Goal: Transaction & Acquisition: Subscribe to service/newsletter

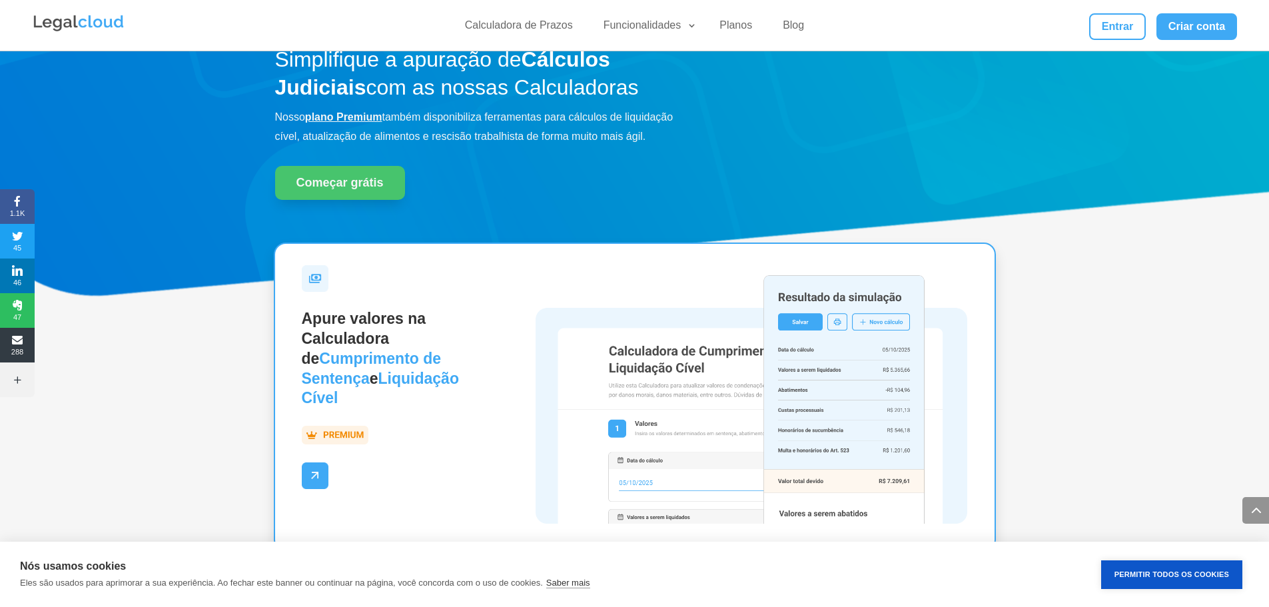
scroll to position [1799, 0]
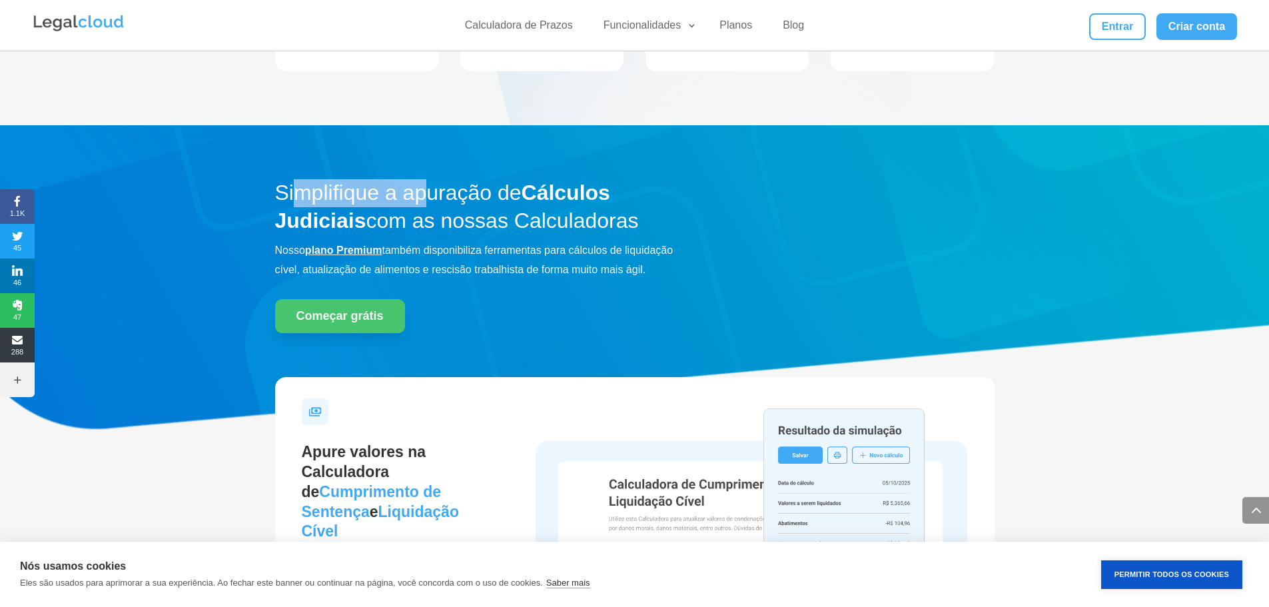
drag, startPoint x: 298, startPoint y: 187, endPoint x: 462, endPoint y: 175, distance: 165.1
click at [438, 184] on h2 "Simplifique a apuração de Cálculos Judiciais com as nossas Calculadoras" at bounding box center [483, 210] width 416 height 62
click at [728, 24] on link "Planos" at bounding box center [736, 28] width 49 height 19
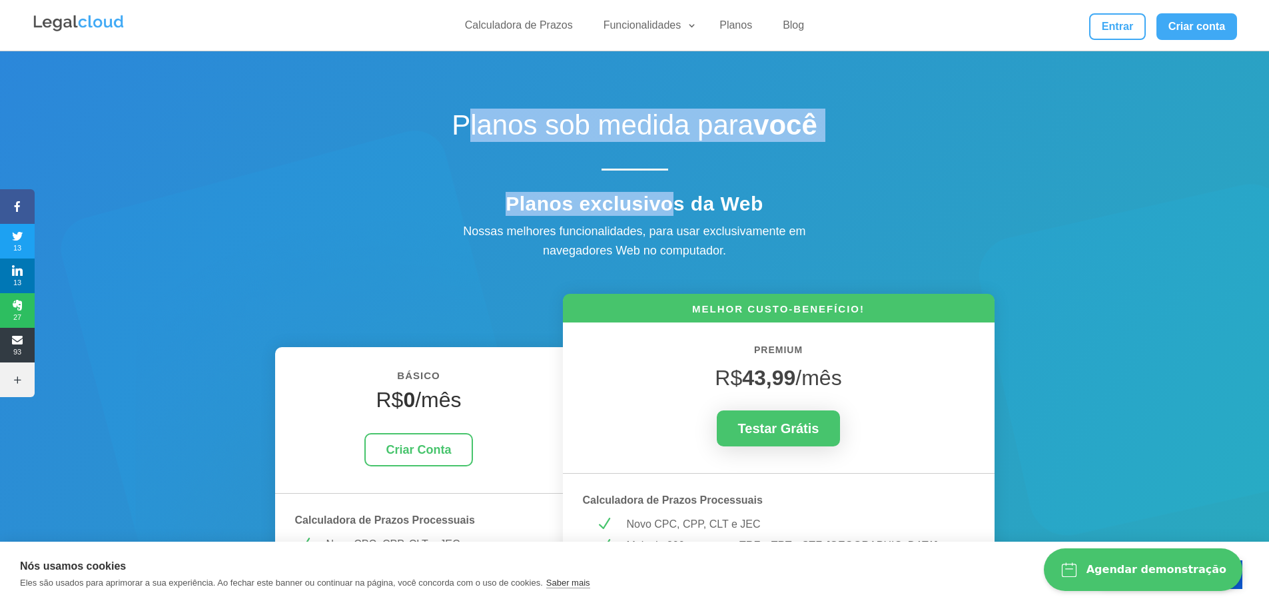
drag, startPoint x: 476, startPoint y: 106, endPoint x: 674, endPoint y: 199, distance: 219.1
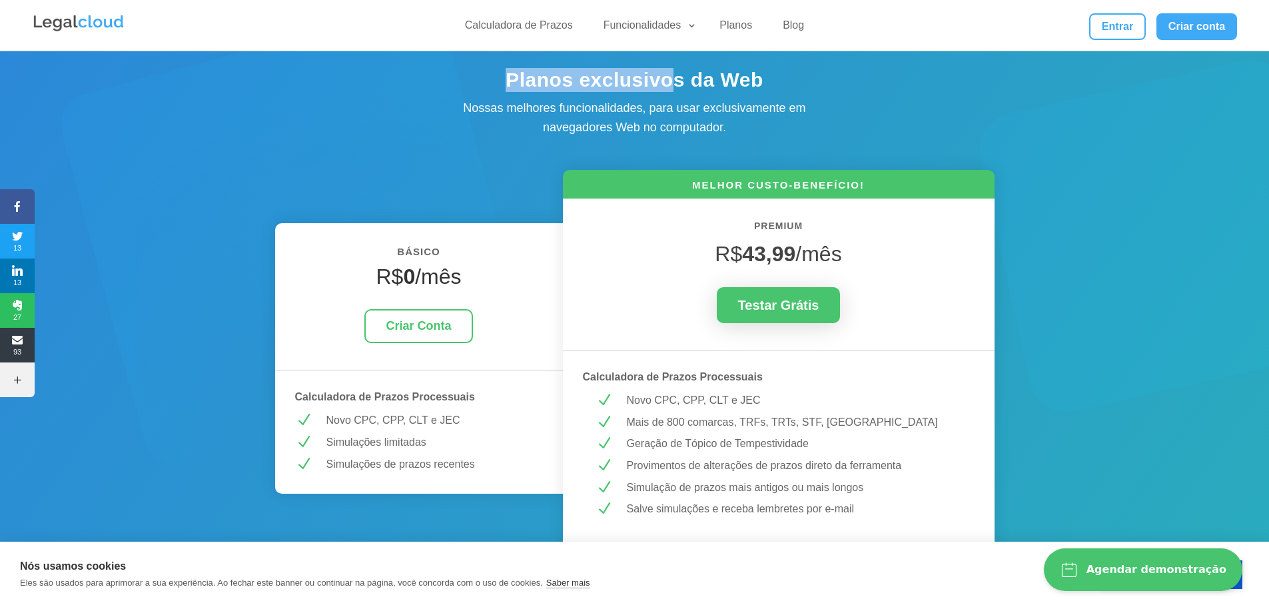
scroll to position [200, 0]
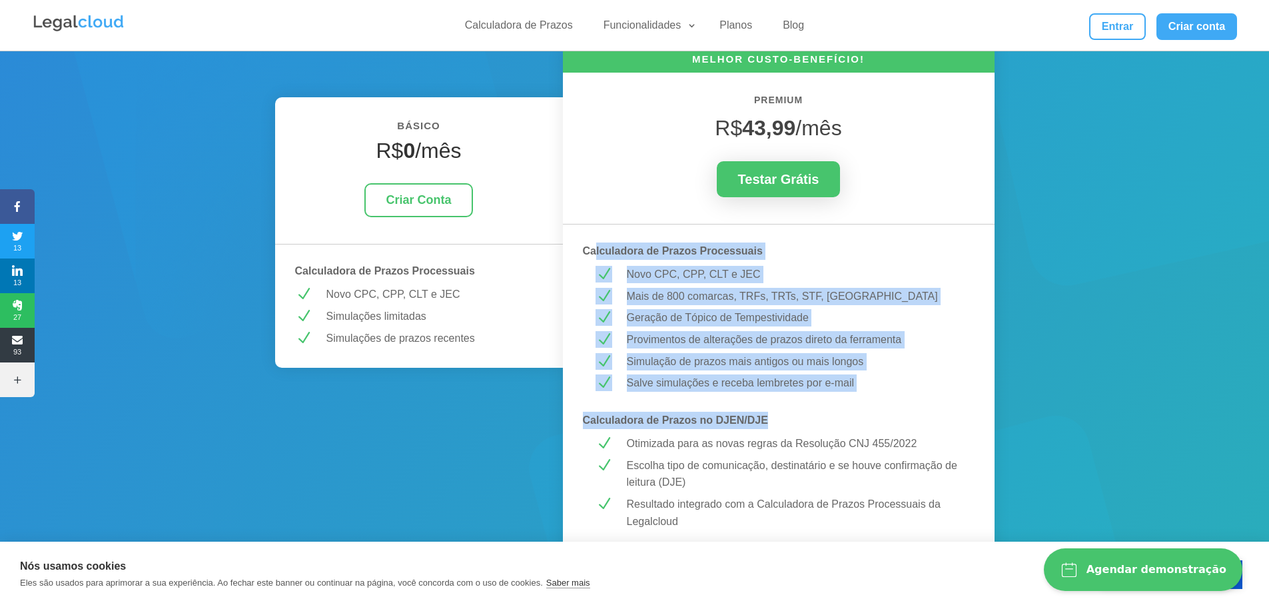
drag, startPoint x: 594, startPoint y: 247, endPoint x: 882, endPoint y: 407, distance: 329.3
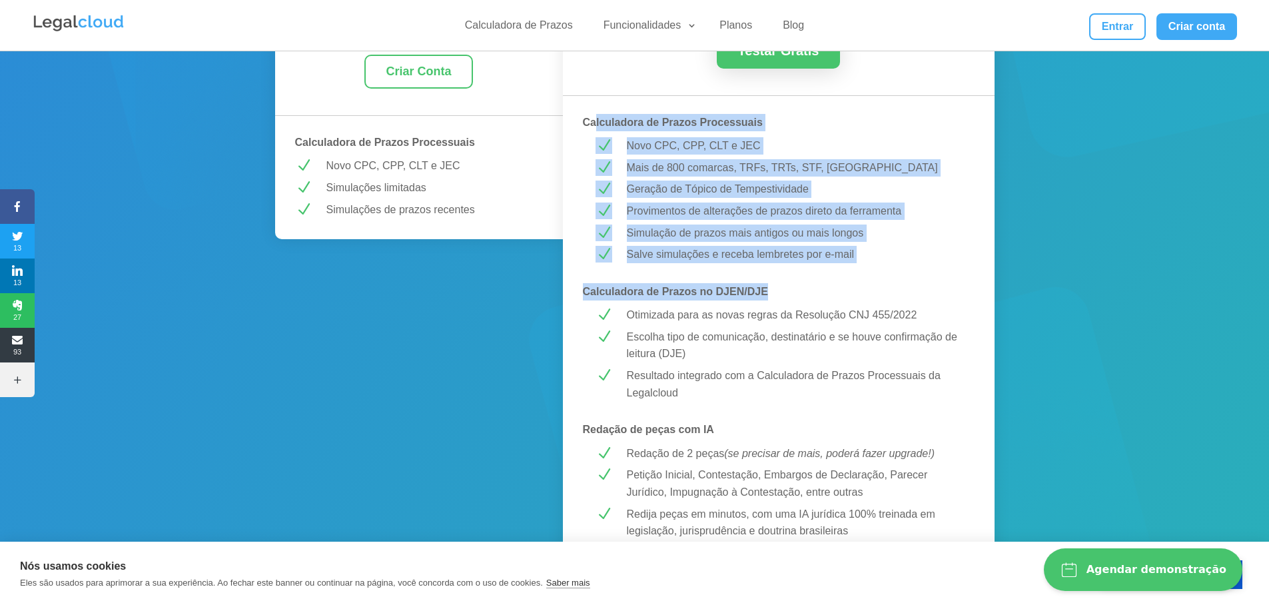
scroll to position [333, 0]
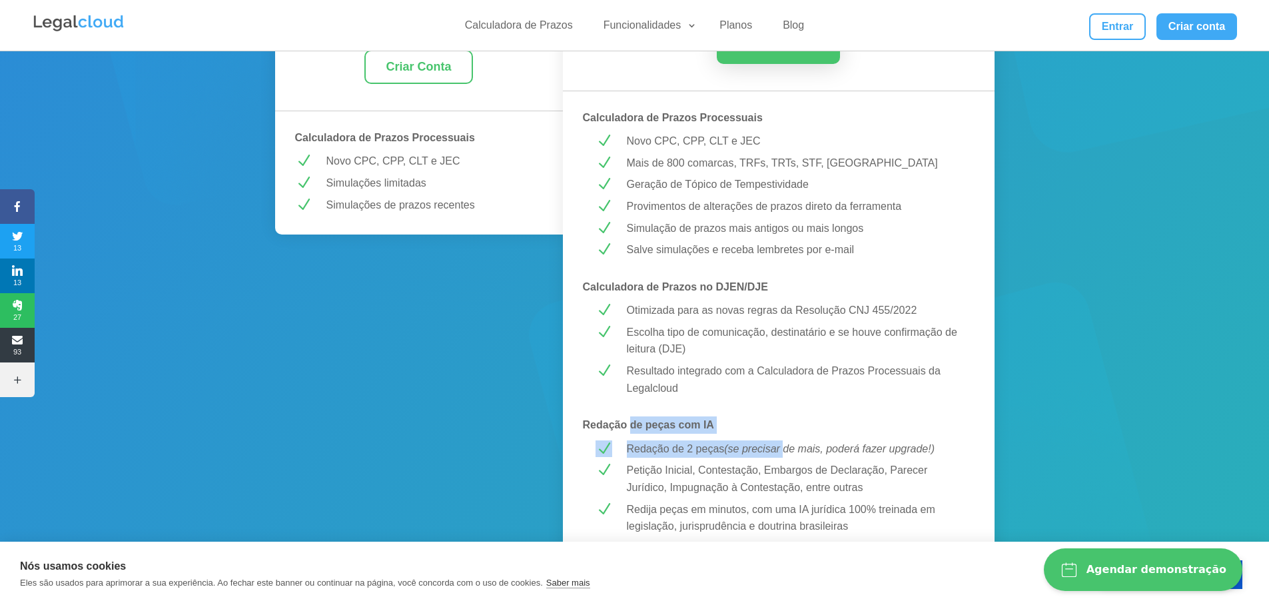
drag, startPoint x: 645, startPoint y: 418, endPoint x: 823, endPoint y: 458, distance: 182.4
click at [808, 458] on div "MELHOR CUSTO-BENEFÍCIO! PREMIUM R$ 43,99 /mês Testar Grátis Calculadora de Praz…" at bounding box center [779, 609] width 432 height 1397
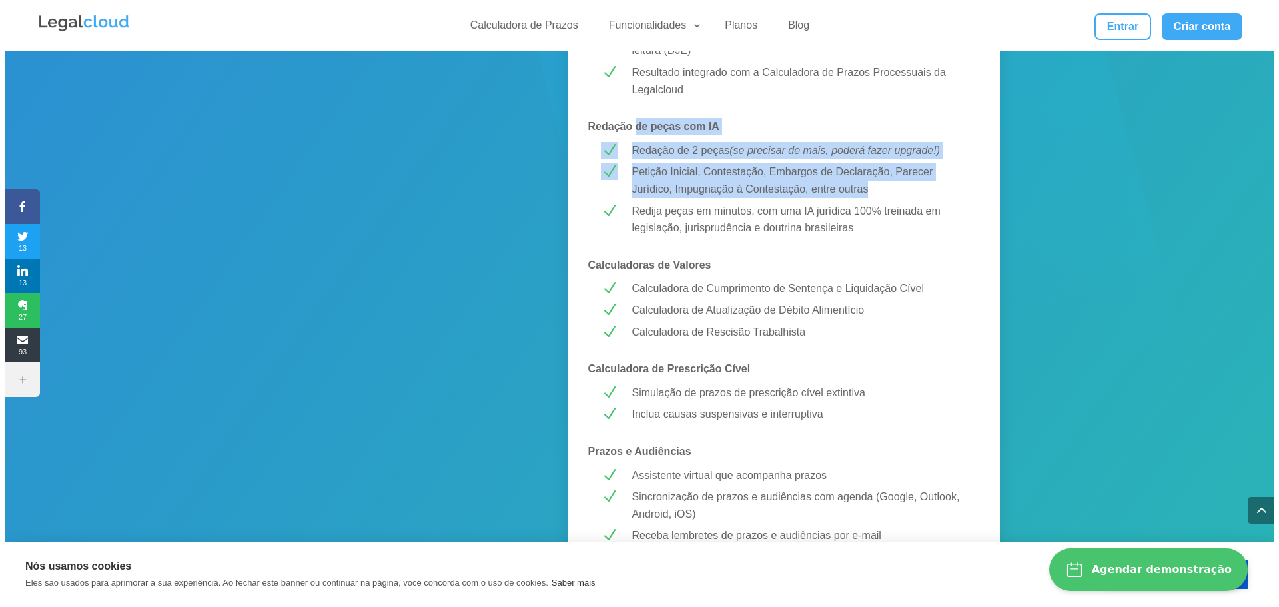
scroll to position [666, 0]
